Goal: Task Accomplishment & Management: Complete application form

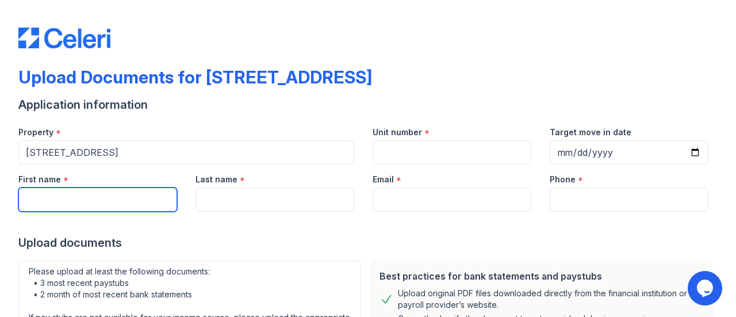
click at [116, 193] on input "First name" at bounding box center [97, 199] width 159 height 24
type input "[PERSON_NAME]"
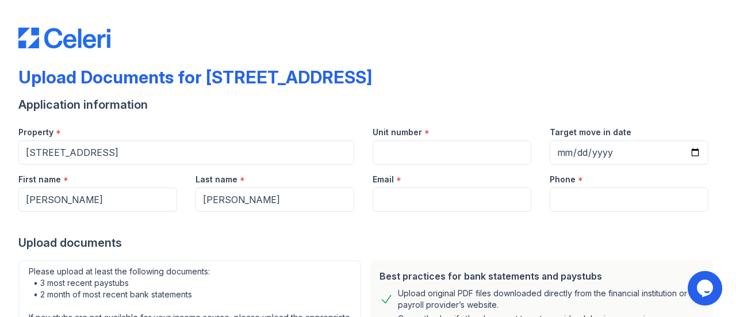
type input "[EMAIL_ADDRESS][DOMAIN_NAME]"
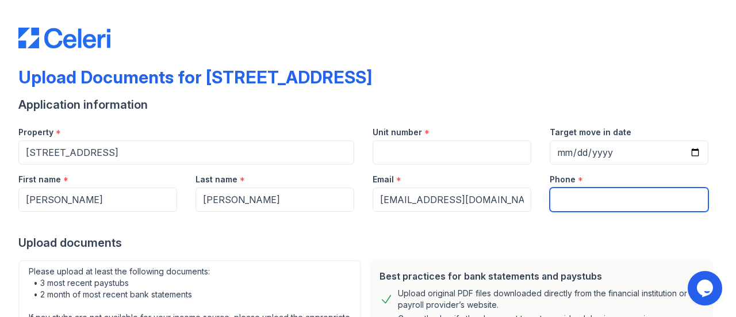
type input "7085565343"
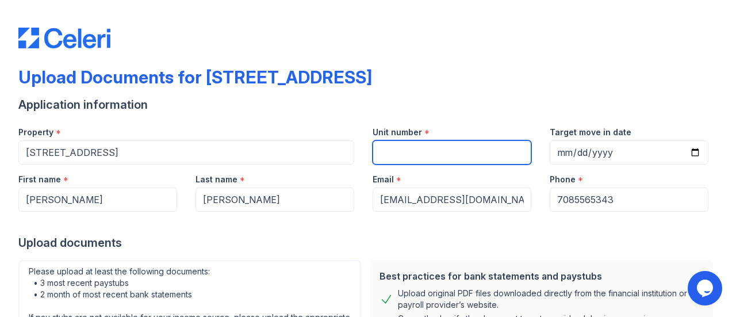
click at [384, 150] on input "Unit number" at bounding box center [452, 152] width 159 height 24
type input "1N"
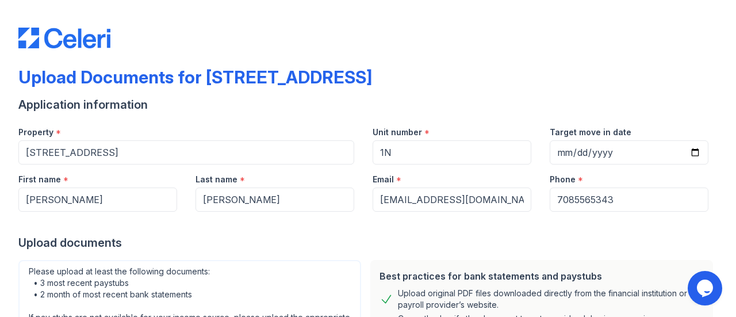
drag, startPoint x: 461, startPoint y: 175, endPoint x: 573, endPoint y: 148, distance: 115.5
click at [573, 148] on form "Application information Property * [STREET_ADDRESS] Unit number * 1N Target mov…" at bounding box center [367, 293] width 699 height 393
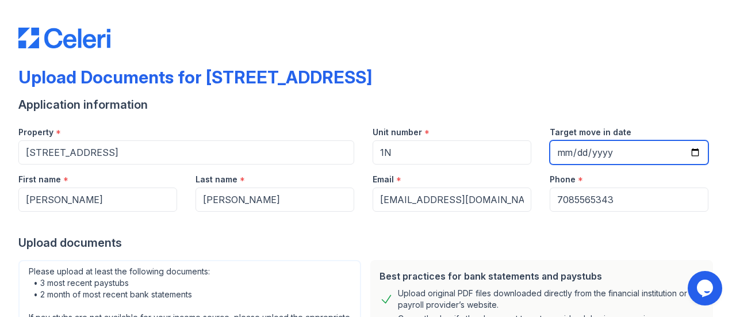
click at [573, 148] on input "Target move in date" at bounding box center [629, 152] width 159 height 24
click at [552, 151] on input "Target move in date" at bounding box center [629, 152] width 159 height 24
type input "[DATE]"
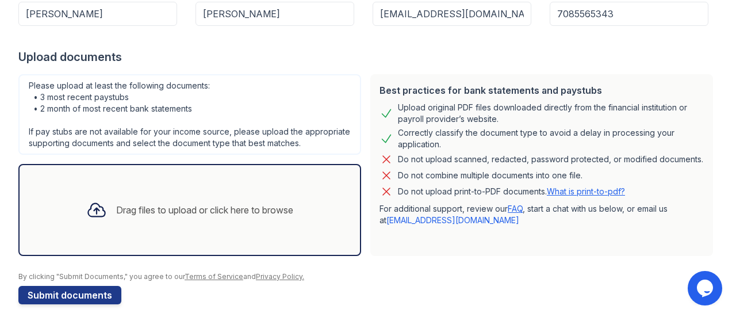
scroll to position [206, 0]
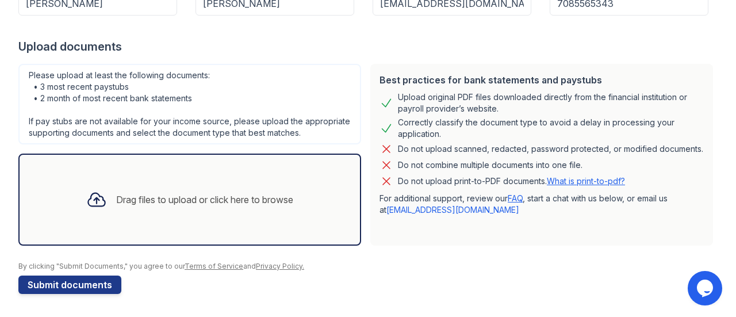
click at [321, 180] on div "Drag files to upload or click here to browse" at bounding box center [189, 200] width 343 height 92
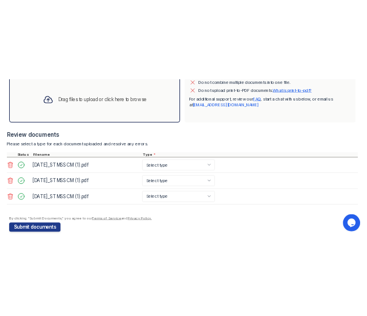
scroll to position [376, 0]
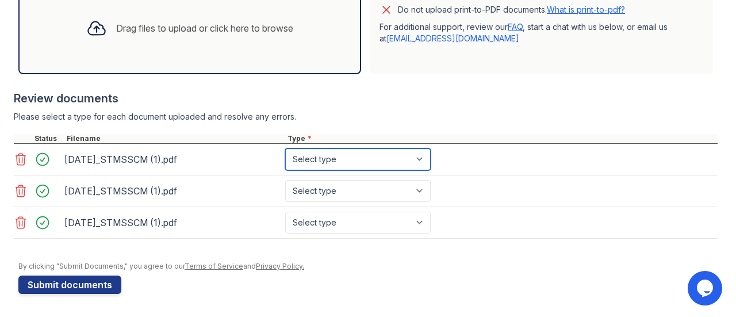
click at [421, 160] on select "Select type Paystub Bank Statement Offer Letter Tax Documents Benefit Award Let…" at bounding box center [358, 159] width 146 height 22
select select "bank_statement"
click at [285, 150] on select "Select type Paystub Bank Statement Offer Letter Tax Documents Benefit Award Let…" at bounding box center [358, 159] width 146 height 22
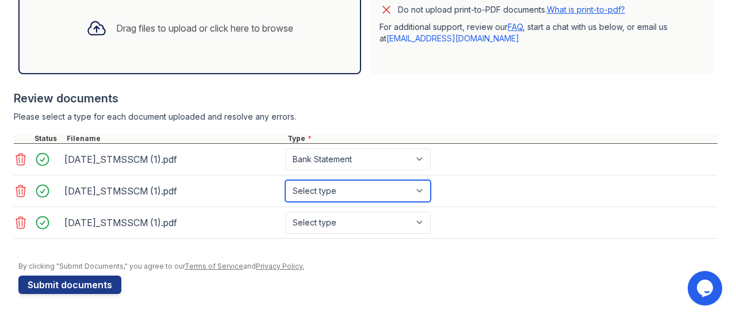
click at [423, 191] on select "Select type Paystub Bank Statement Offer Letter Tax Documents Benefit Award Let…" at bounding box center [358, 191] width 146 height 22
select select "bank_statement"
click at [285, 181] on select "Select type Paystub Bank Statement Offer Letter Tax Documents Benefit Award Let…" at bounding box center [358, 191] width 146 height 22
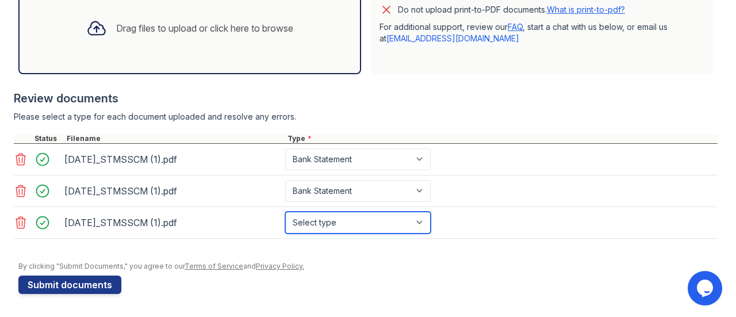
click at [423, 224] on select "Select type Paystub Bank Statement Offer Letter Tax Documents Benefit Award Let…" at bounding box center [358, 223] width 146 height 22
click at [422, 223] on select "Select type Paystub Bank Statement Offer Letter Tax Documents Benefit Award Let…" at bounding box center [358, 223] width 146 height 22
select select "bank_statement"
click at [285, 212] on select "Select type Paystub Bank Statement Offer Letter Tax Documents Benefit Award Let…" at bounding box center [358, 223] width 146 height 22
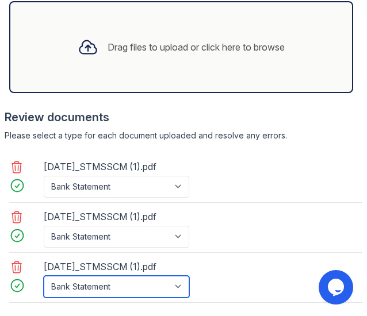
scroll to position [861, 0]
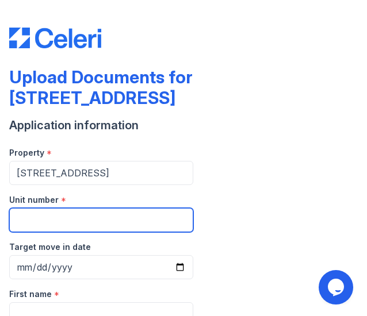
click at [120, 228] on input "Unit number" at bounding box center [101, 220] width 184 height 24
type input "1N"
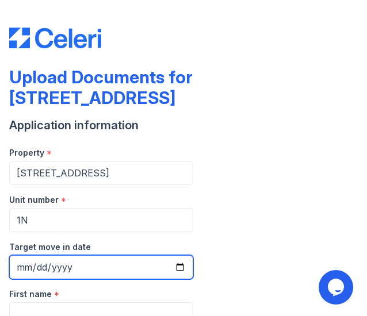
click at [36, 266] on input "Target move in date" at bounding box center [101, 267] width 184 height 24
type input "0292-09-01"
type input "[DATE]"
click at [36, 266] on input "[DATE]" at bounding box center [101, 267] width 184 height 24
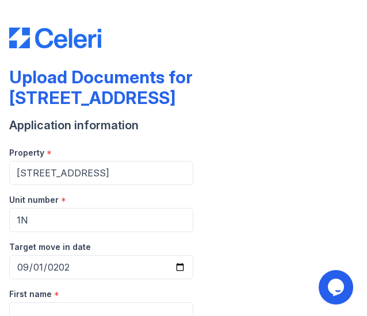
click at [308, 117] on div "Application information" at bounding box center [183, 125] width 349 height 16
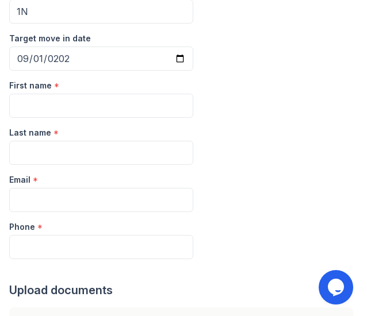
scroll to position [230, 0]
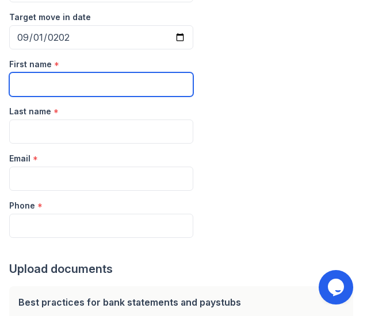
click at [25, 82] on input "First name" at bounding box center [101, 84] width 184 height 24
type input "[PERSON_NAME]"
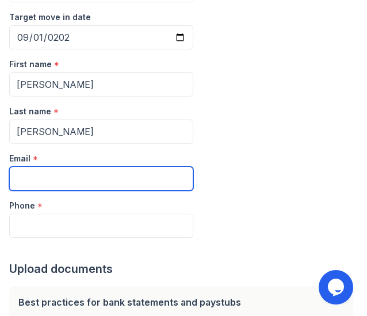
type input "[EMAIL_ADDRESS][DOMAIN_NAME]"
type input "7085565343"
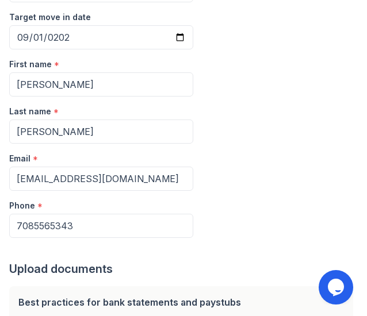
click at [338, 80] on div "First name * Jerome Last name * Brough Email * mr.bro121219@gmail.com Phone * 7…" at bounding box center [183, 143] width 349 height 189
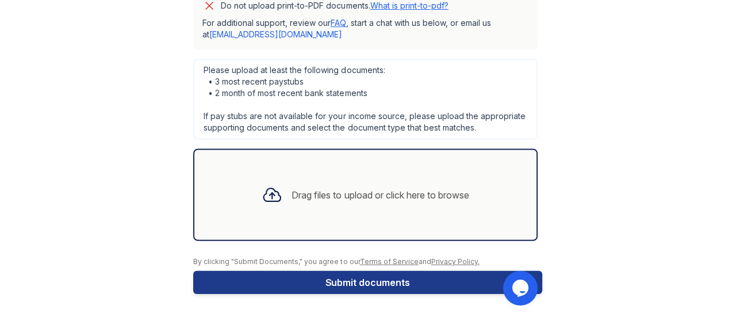
scroll to position [206, 0]
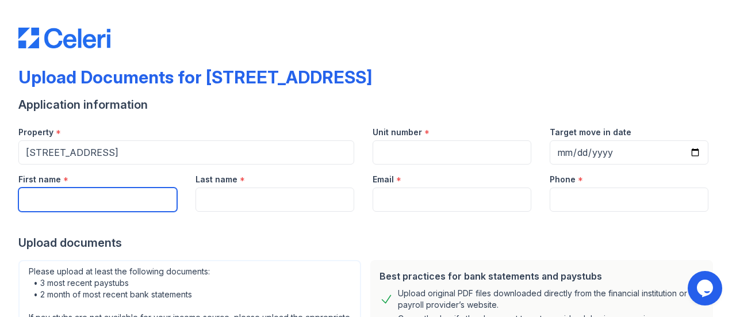
click at [103, 202] on input "First name" at bounding box center [97, 199] width 159 height 24
type input "[PERSON_NAME]"
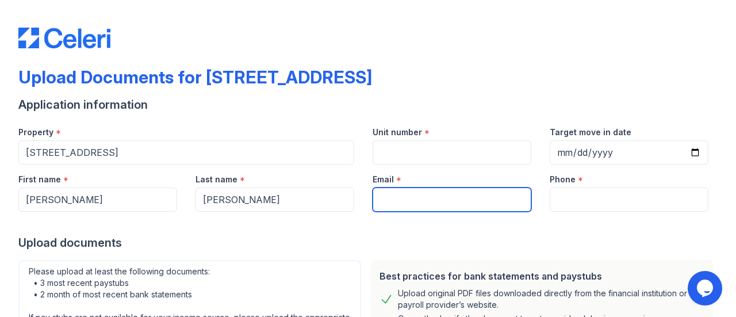
type input "[EMAIL_ADDRESS][DOMAIN_NAME]"
type input "7085565343"
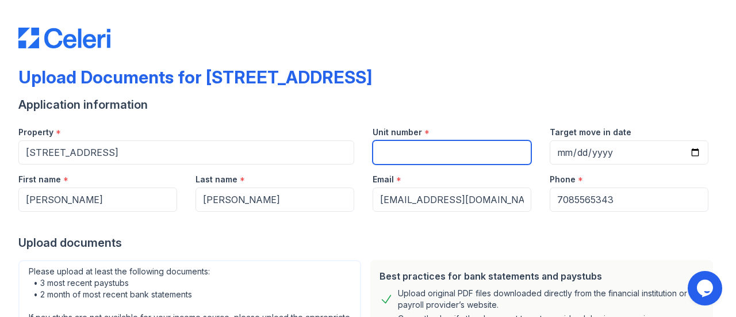
click at [438, 148] on input "Unit number" at bounding box center [452, 152] width 159 height 24
type input "1N"
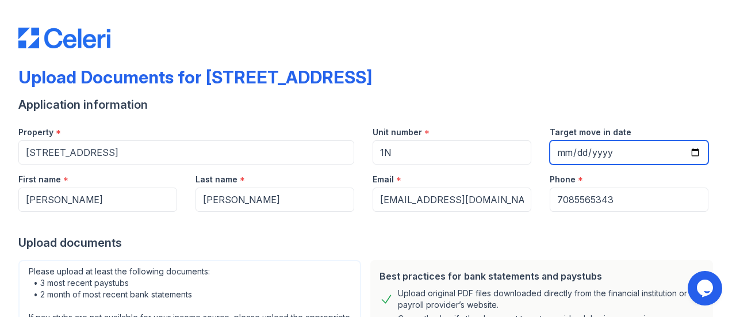
click at [560, 147] on input "Target move in date" at bounding box center [629, 152] width 159 height 24
type input "[DATE]"
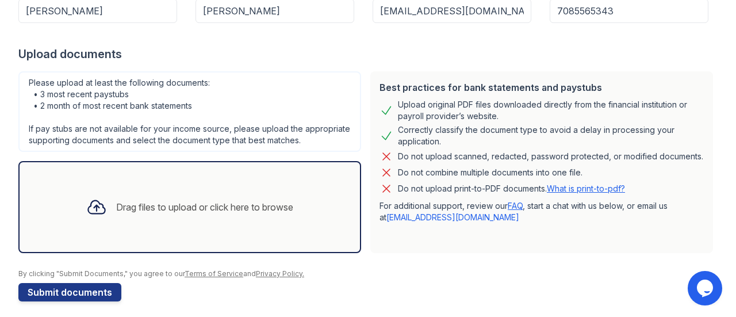
scroll to position [206, 0]
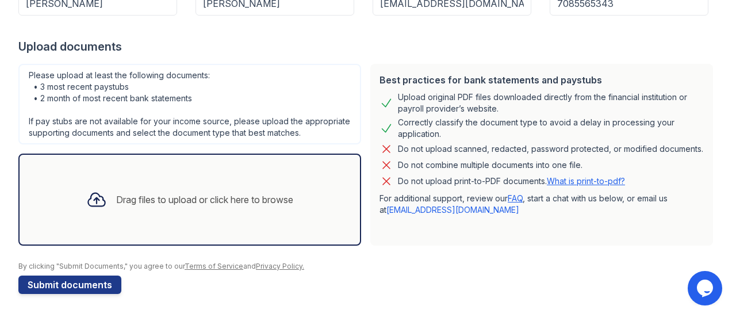
click at [310, 211] on div "Drag files to upload or click here to browse" at bounding box center [189, 200] width 343 height 92
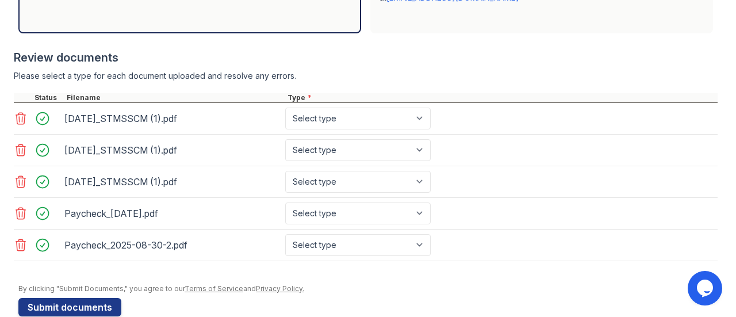
scroll to position [438, 0]
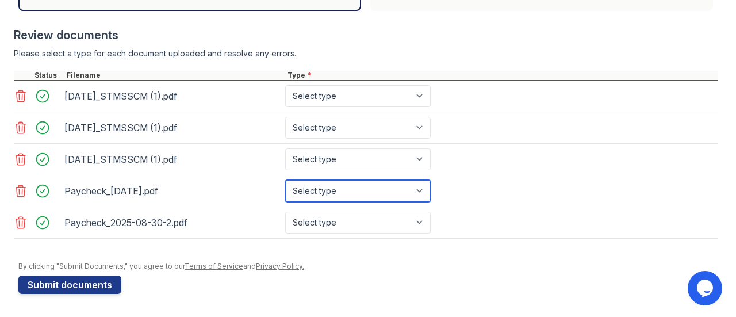
click at [420, 193] on select "Select type Paystub Bank Statement Offer Letter Tax Documents Benefit Award Let…" at bounding box center [358, 191] width 146 height 22
select select "paystub"
click at [285, 181] on select "Select type Paystub Bank Statement Offer Letter Tax Documents Benefit Award Let…" at bounding box center [358, 191] width 146 height 22
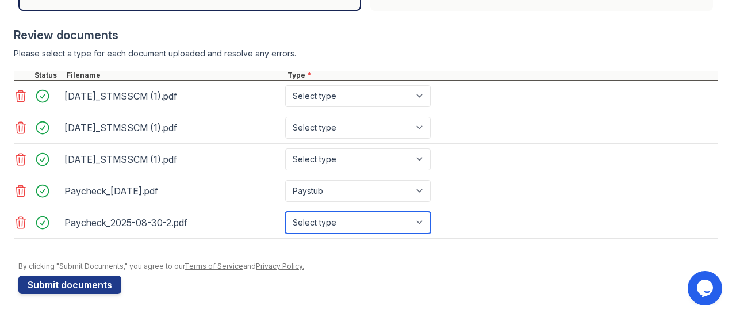
click at [420, 223] on select "Select type Paystub Bank Statement Offer Letter Tax Documents Benefit Award Let…" at bounding box center [358, 223] width 146 height 22
select select "paystub"
click at [285, 212] on select "Select type Paystub Bank Statement Offer Letter Tax Documents Benefit Award Let…" at bounding box center [358, 223] width 146 height 22
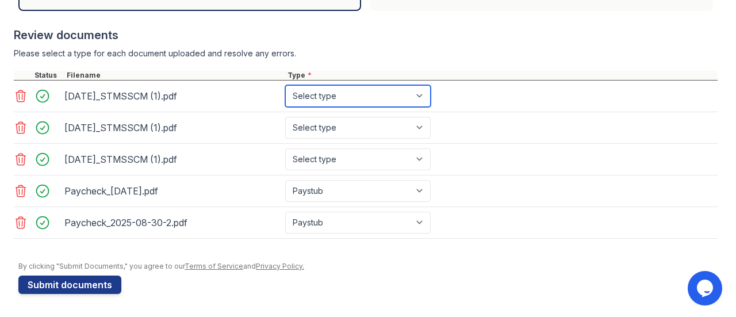
click at [421, 97] on select "Select type Paystub Bank Statement Offer Letter Tax Documents Benefit Award Let…" at bounding box center [358, 96] width 146 height 22
select select "bank_statement"
click at [285, 88] on select "Select type Paystub Bank Statement Offer Letter Tax Documents Benefit Award Let…" at bounding box center [358, 96] width 146 height 22
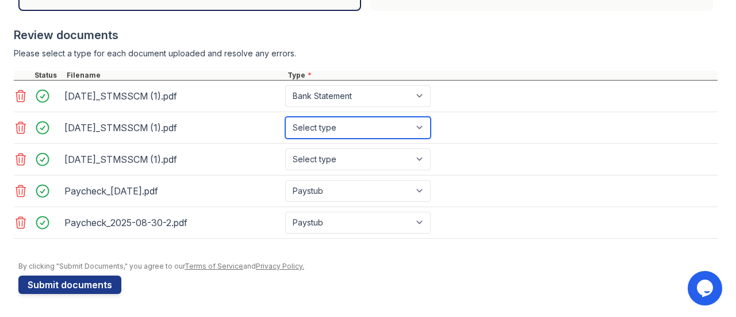
click at [422, 129] on select "Select type Paystub Bank Statement Offer Letter Tax Documents Benefit Award Let…" at bounding box center [358, 128] width 146 height 22
select select "bank_statement"
click at [285, 119] on select "Select type Paystub Bank Statement Offer Letter Tax Documents Benefit Award Let…" at bounding box center [358, 128] width 146 height 22
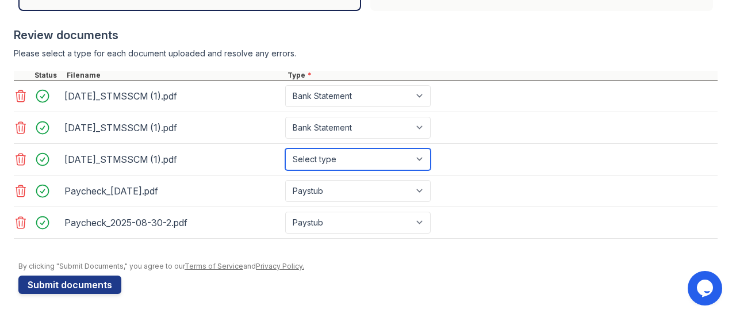
click at [418, 159] on select "Select type Paystub Bank Statement Offer Letter Tax Documents Benefit Award Let…" at bounding box center [358, 159] width 146 height 22
select select "bank_statement"
click at [285, 150] on select "Select type Paystub Bank Statement Offer Letter Tax Documents Benefit Award Let…" at bounding box center [358, 159] width 146 height 22
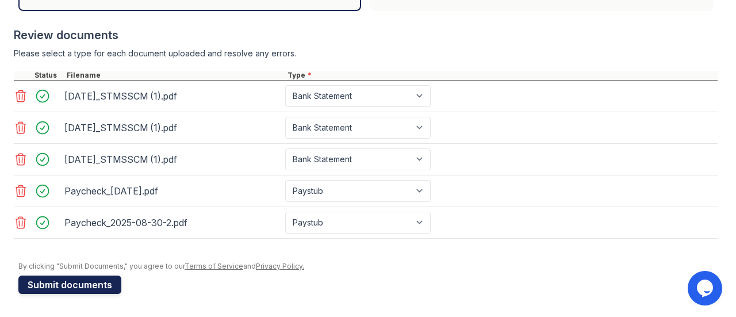
click at [98, 282] on button "Submit documents" at bounding box center [69, 284] width 103 height 18
